Goal: Task Accomplishment & Management: Use online tool/utility

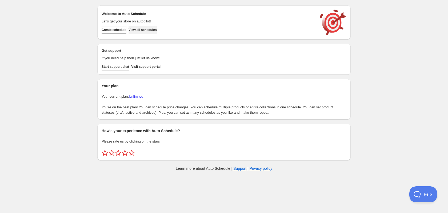
click at [150, 31] on span "View all schedules" at bounding box center [143, 30] width 28 height 4
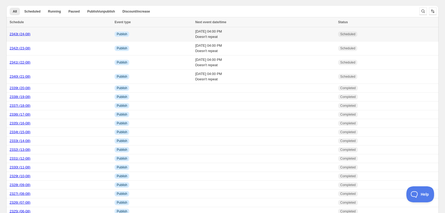
click at [21, 34] on link "2343t (24-08)" at bounding box center [20, 34] width 21 height 4
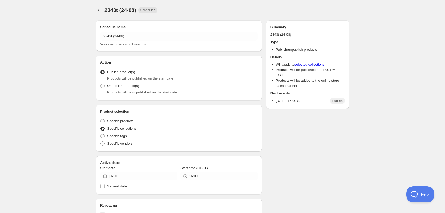
radio input "true"
checkbox input "true"
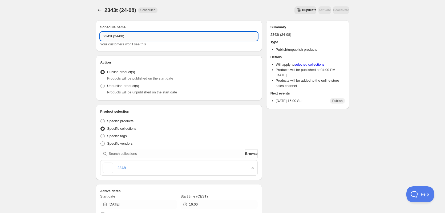
click at [152, 37] on input "2343t (24-08)" at bounding box center [179, 36] width 158 height 9
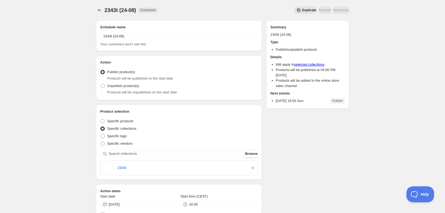
click at [296, 10] on icon "Secondary action label" at bounding box center [298, 9] width 5 height 5
